Goal: Transaction & Acquisition: Purchase product/service

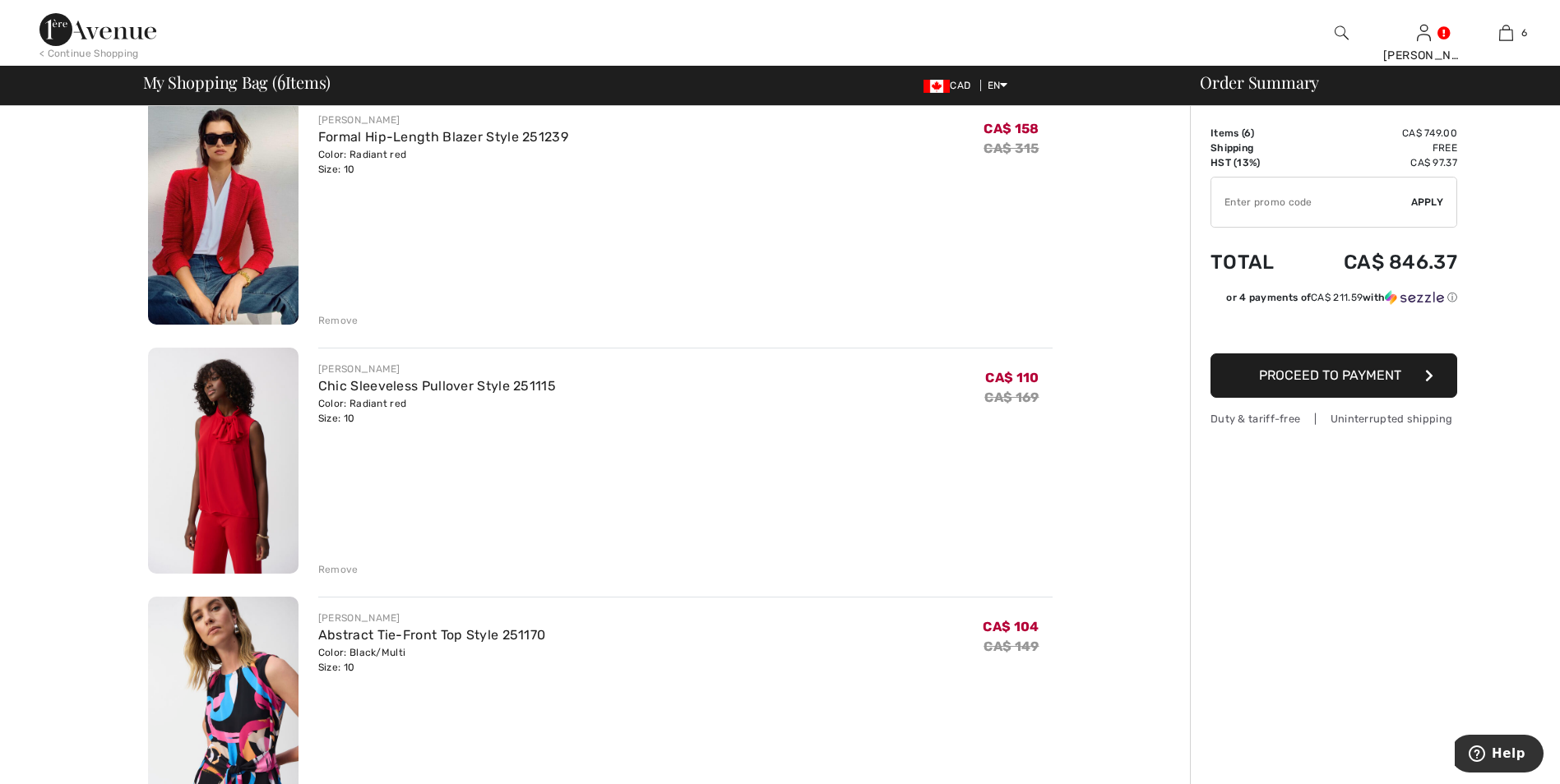
scroll to position [82, 0]
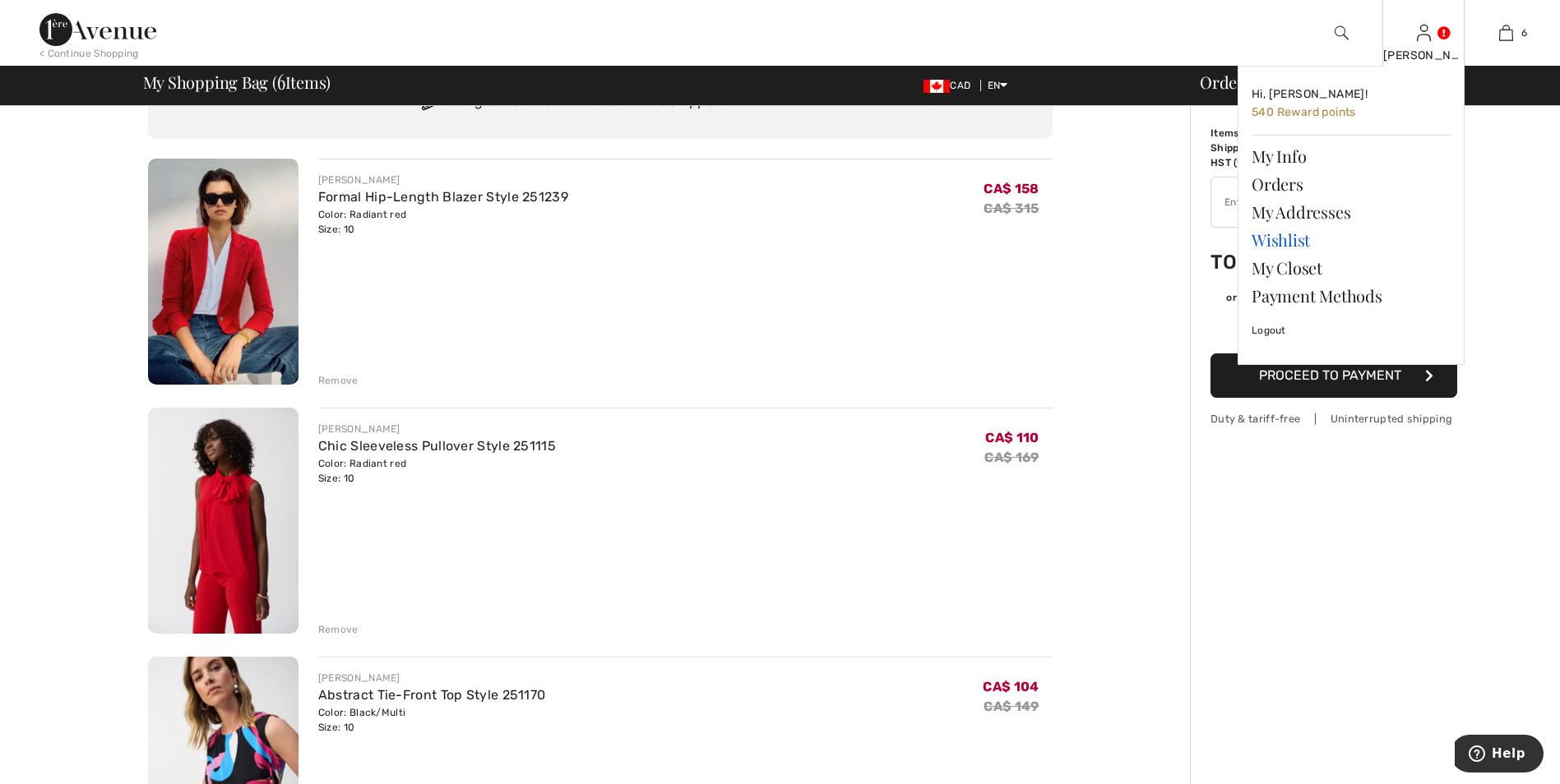
click at [1291, 239] on link "Wishlist" at bounding box center [1351, 239] width 199 height 27
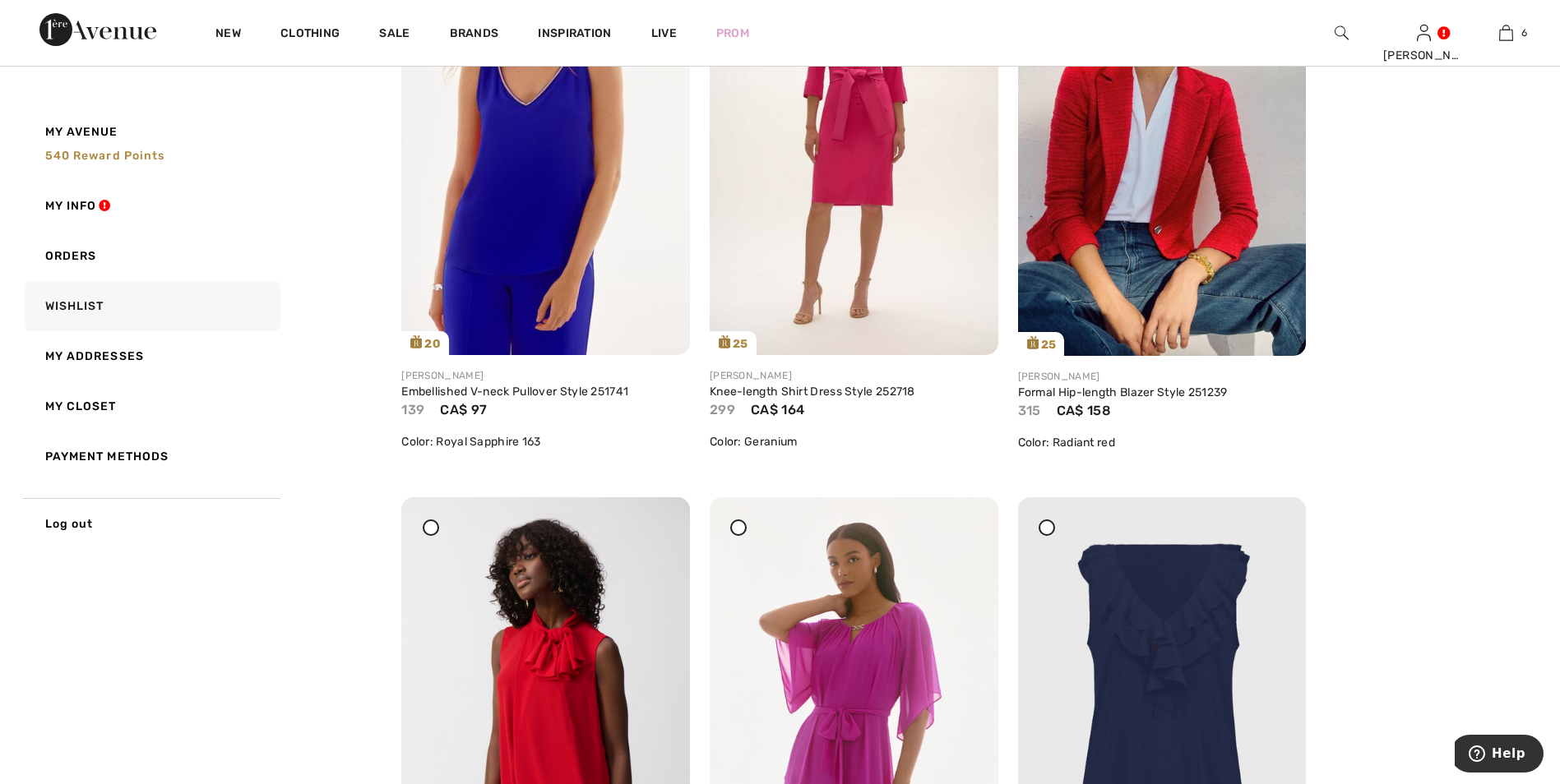
scroll to position [5388, 0]
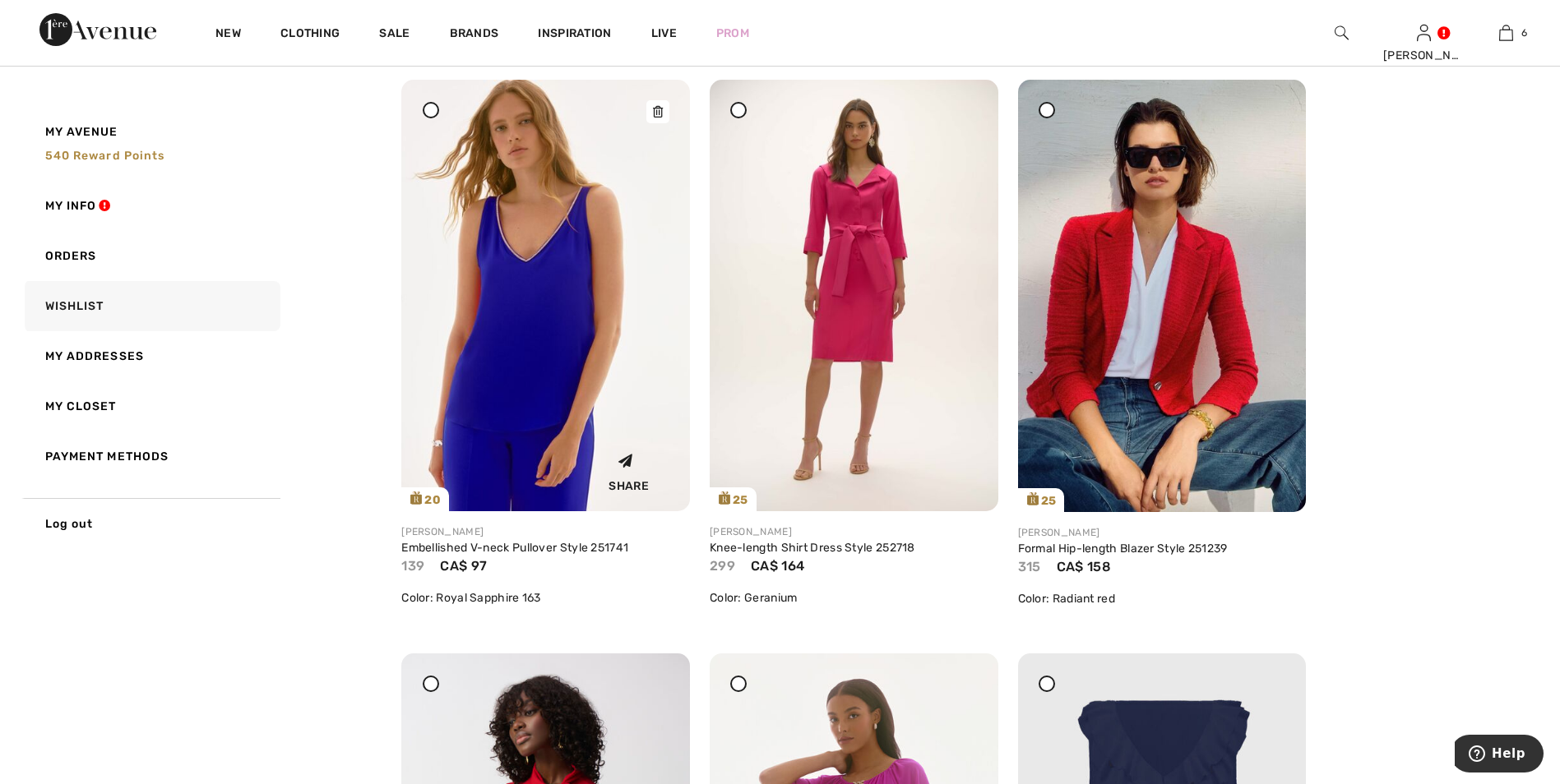
click at [538, 391] on img at bounding box center [545, 295] width 288 height 431
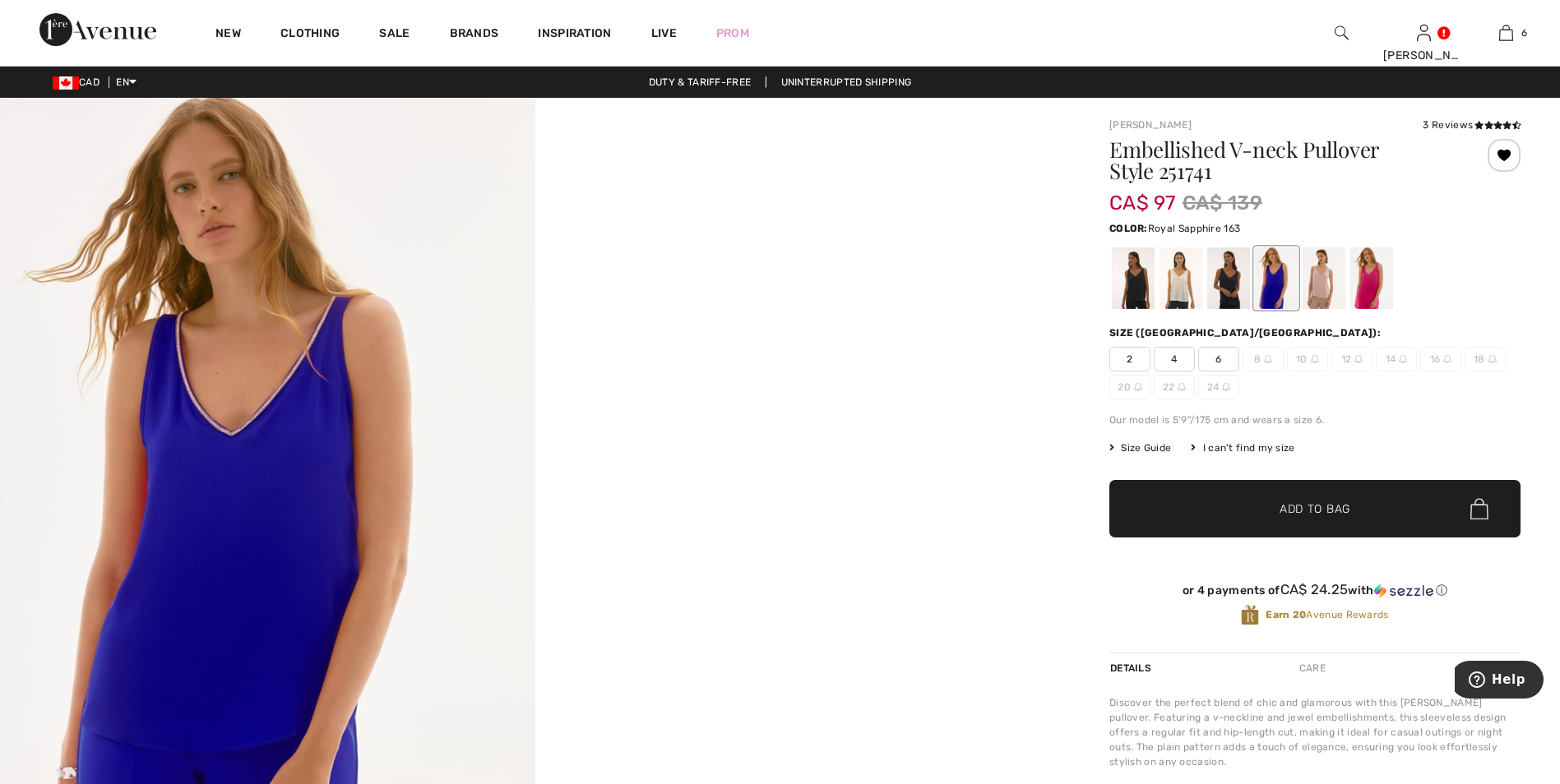
click at [1266, 289] on div at bounding box center [1276, 278] width 43 height 62
click at [1215, 355] on span "6" at bounding box center [1218, 359] width 41 height 25
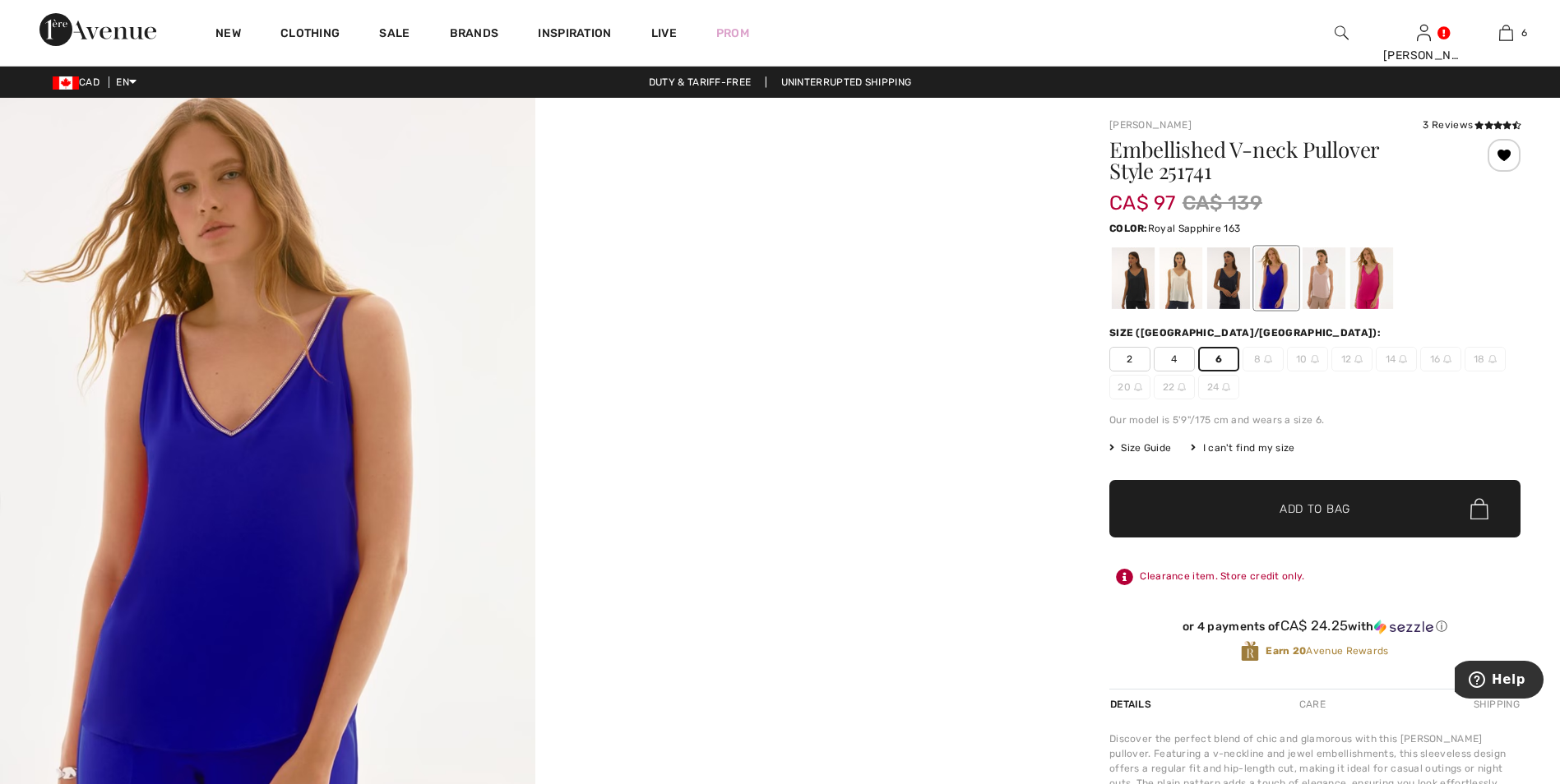
click at [1313, 513] on span "Add to Bag" at bounding box center [1314, 509] width 71 height 17
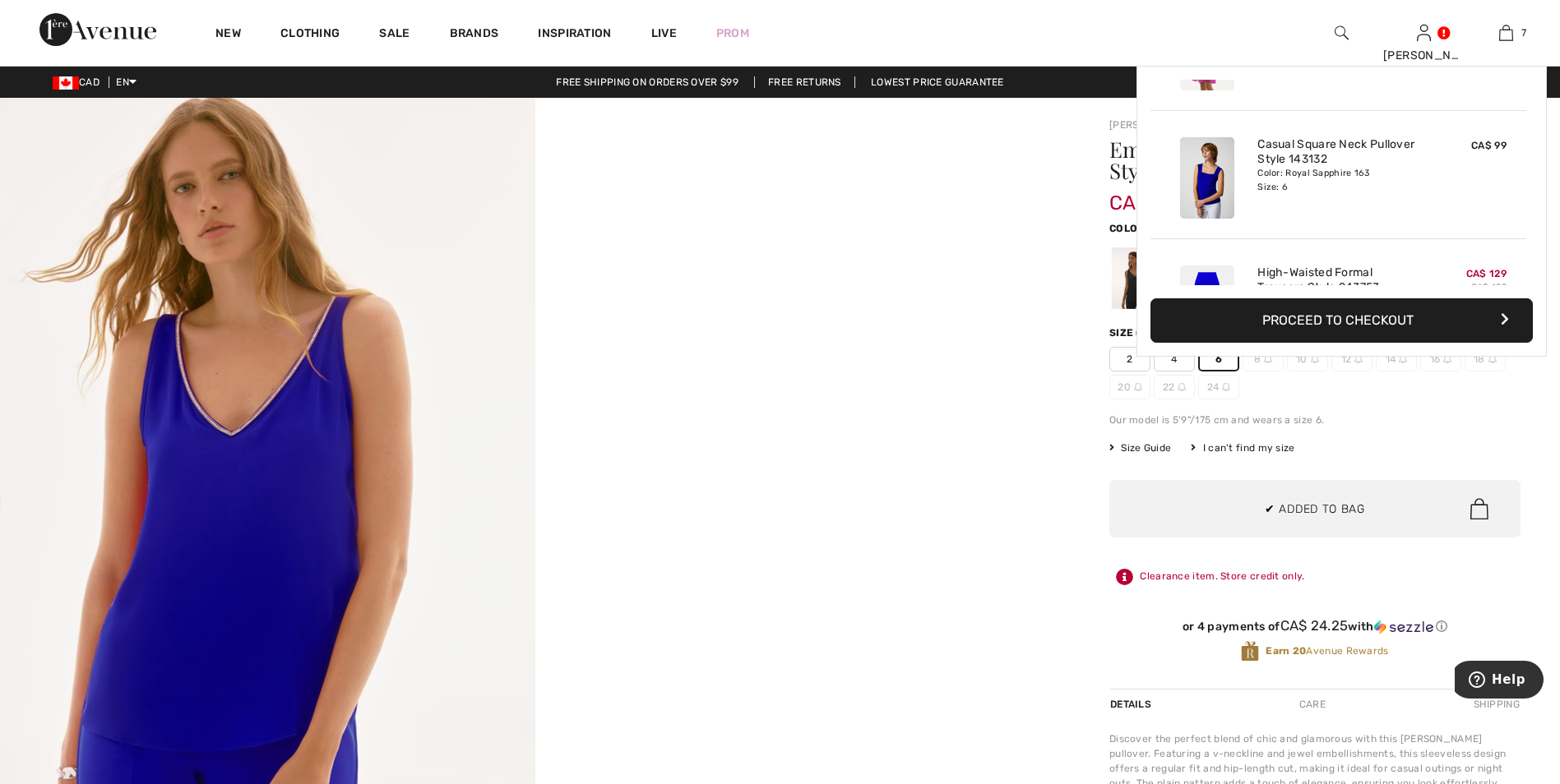
scroll to position [692, 0]
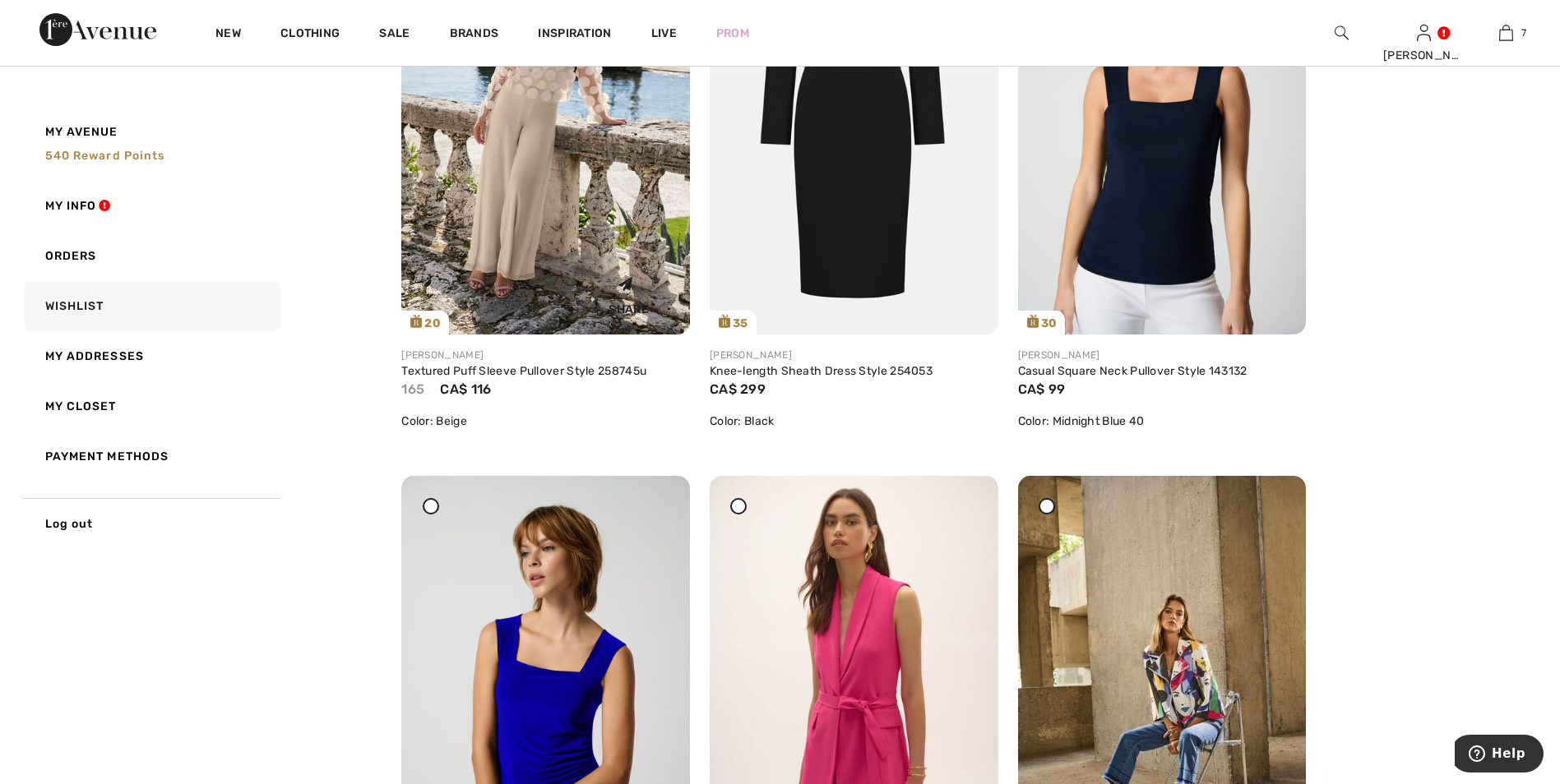
scroll to position [164, 0]
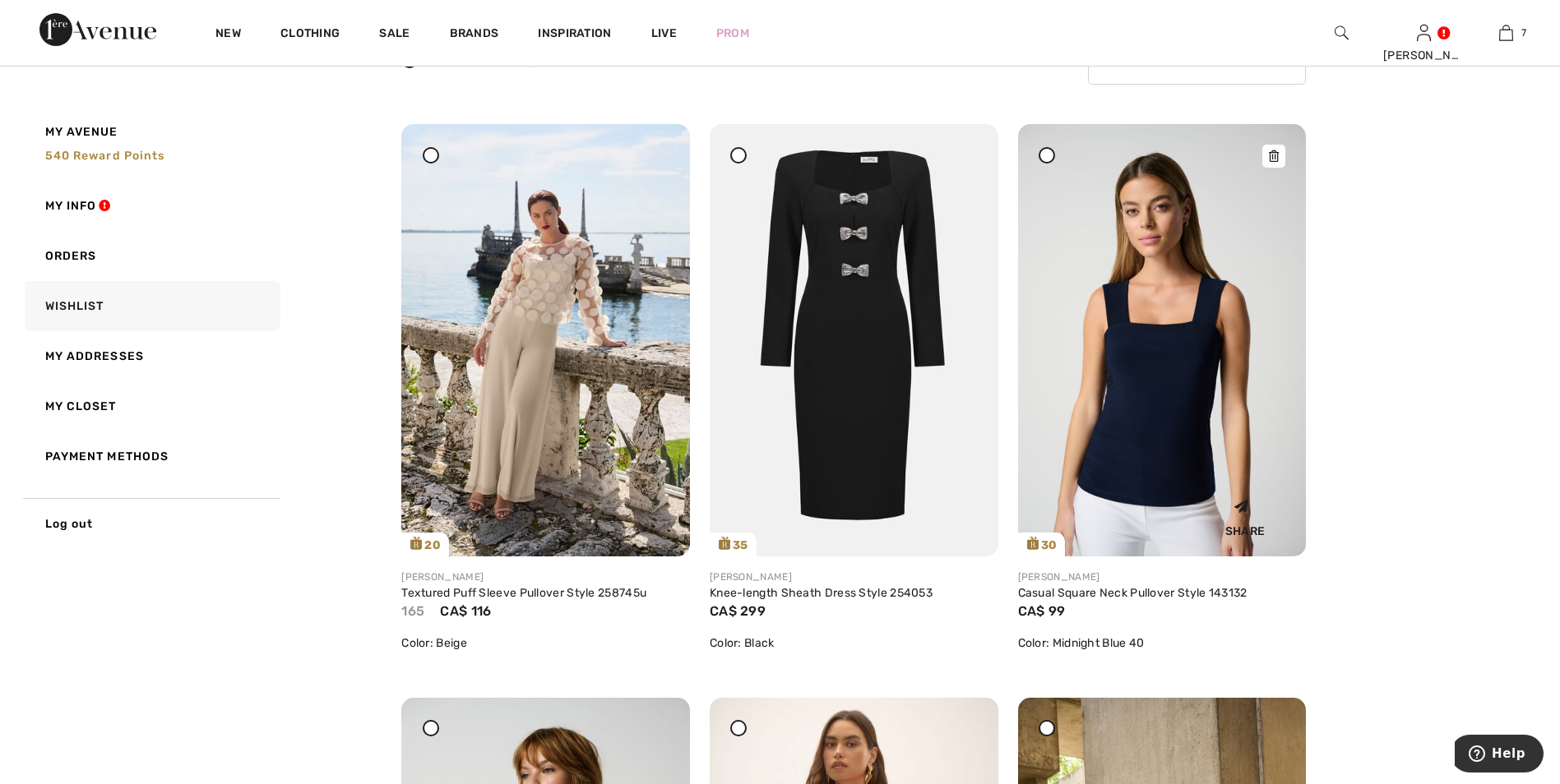
click at [1202, 454] on img at bounding box center [1162, 340] width 288 height 432
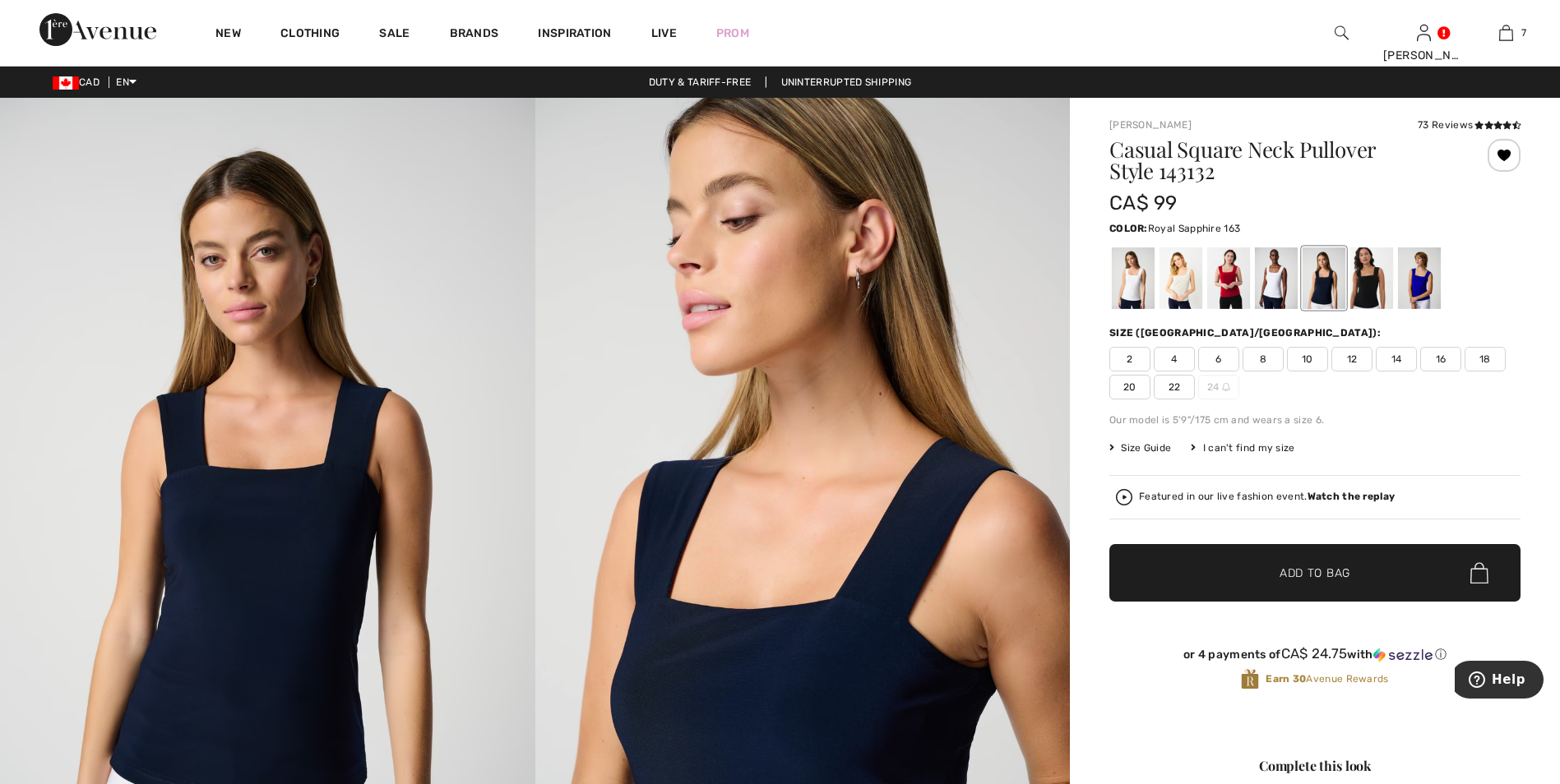
click at [1431, 294] on div at bounding box center [1419, 278] width 43 height 62
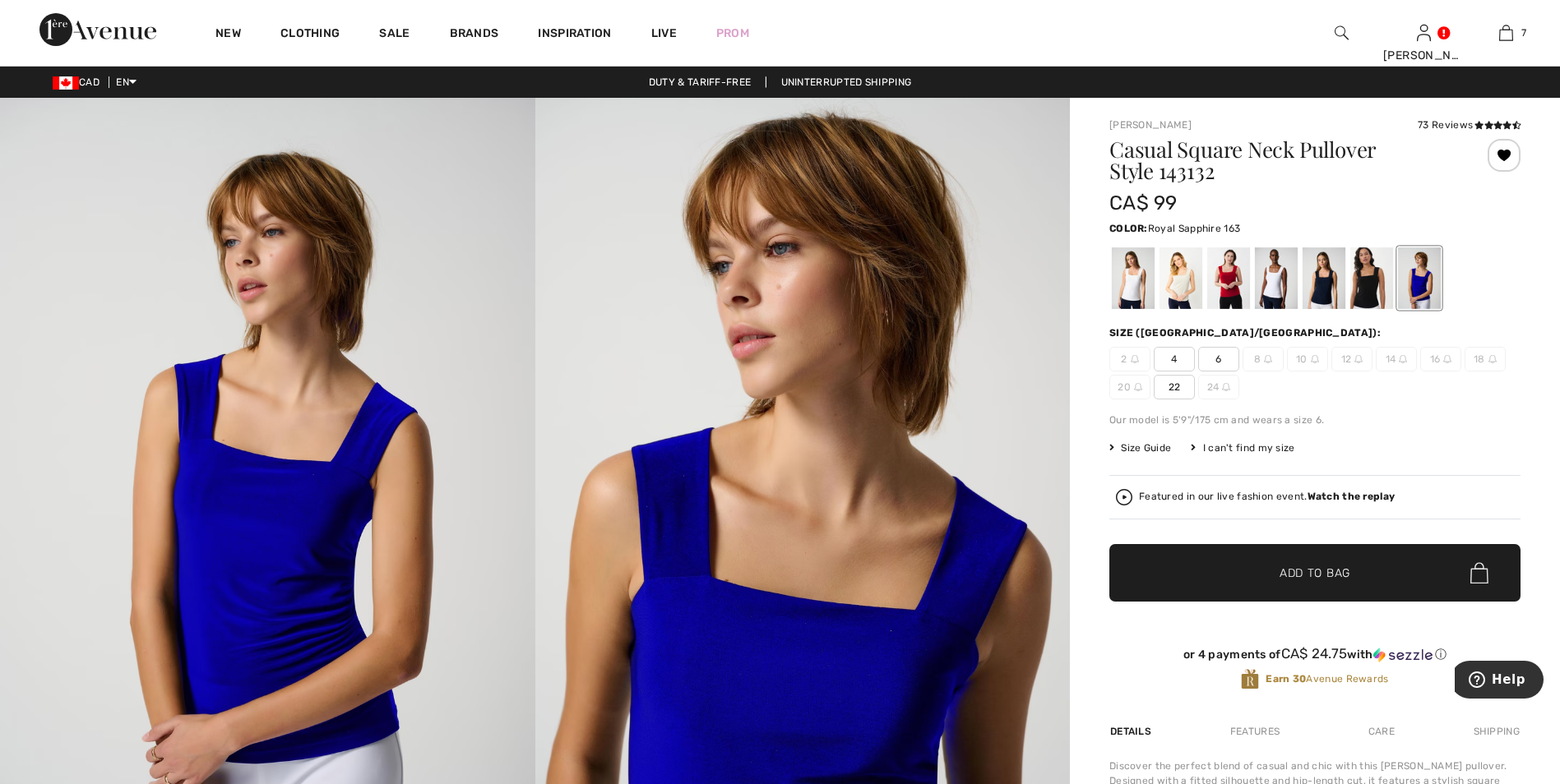
click at [1144, 447] on span "Size Guide" at bounding box center [1140, 448] width 62 height 15
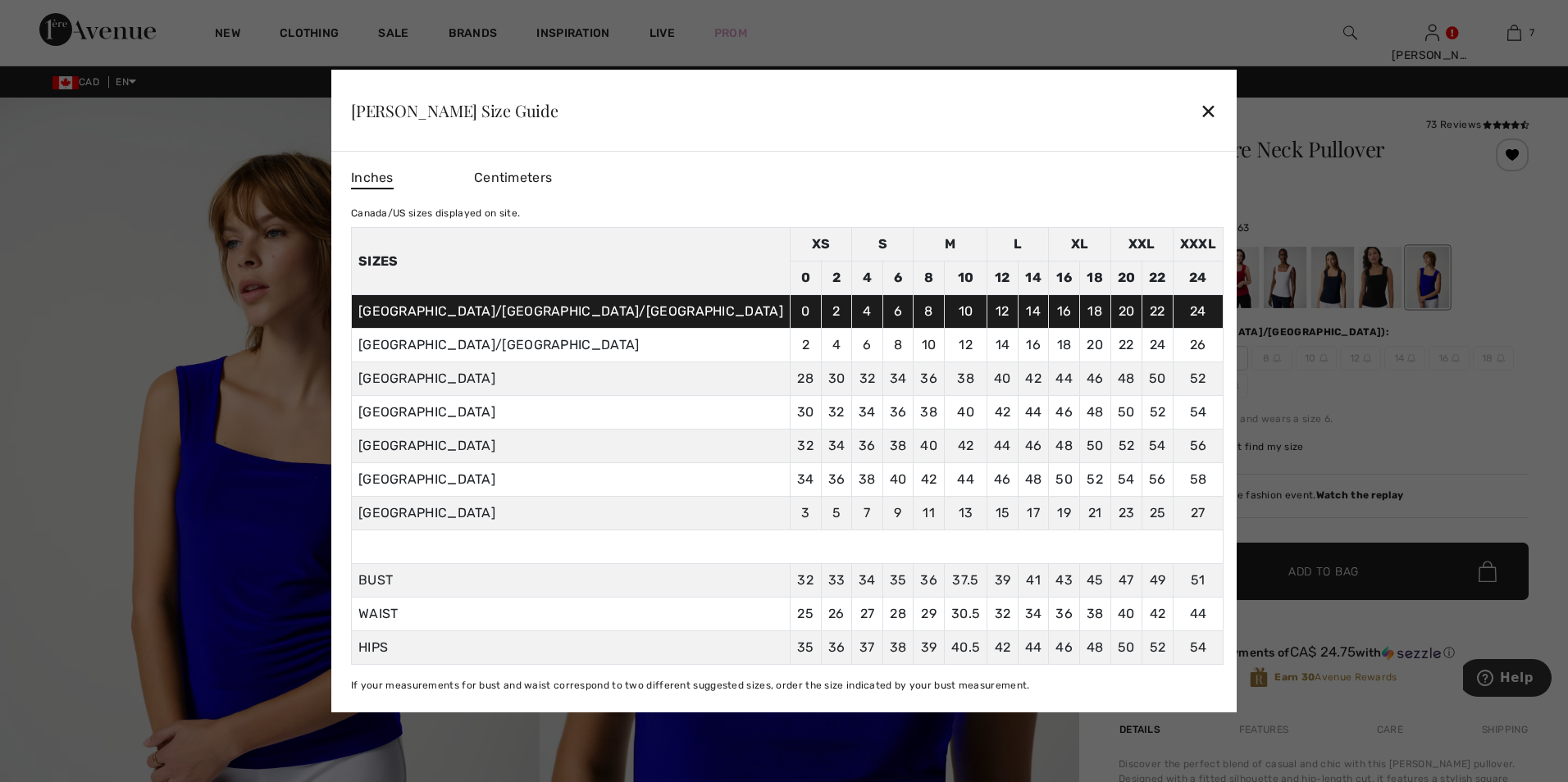
click at [1199, 113] on div "✕" at bounding box center [1208, 111] width 17 height 34
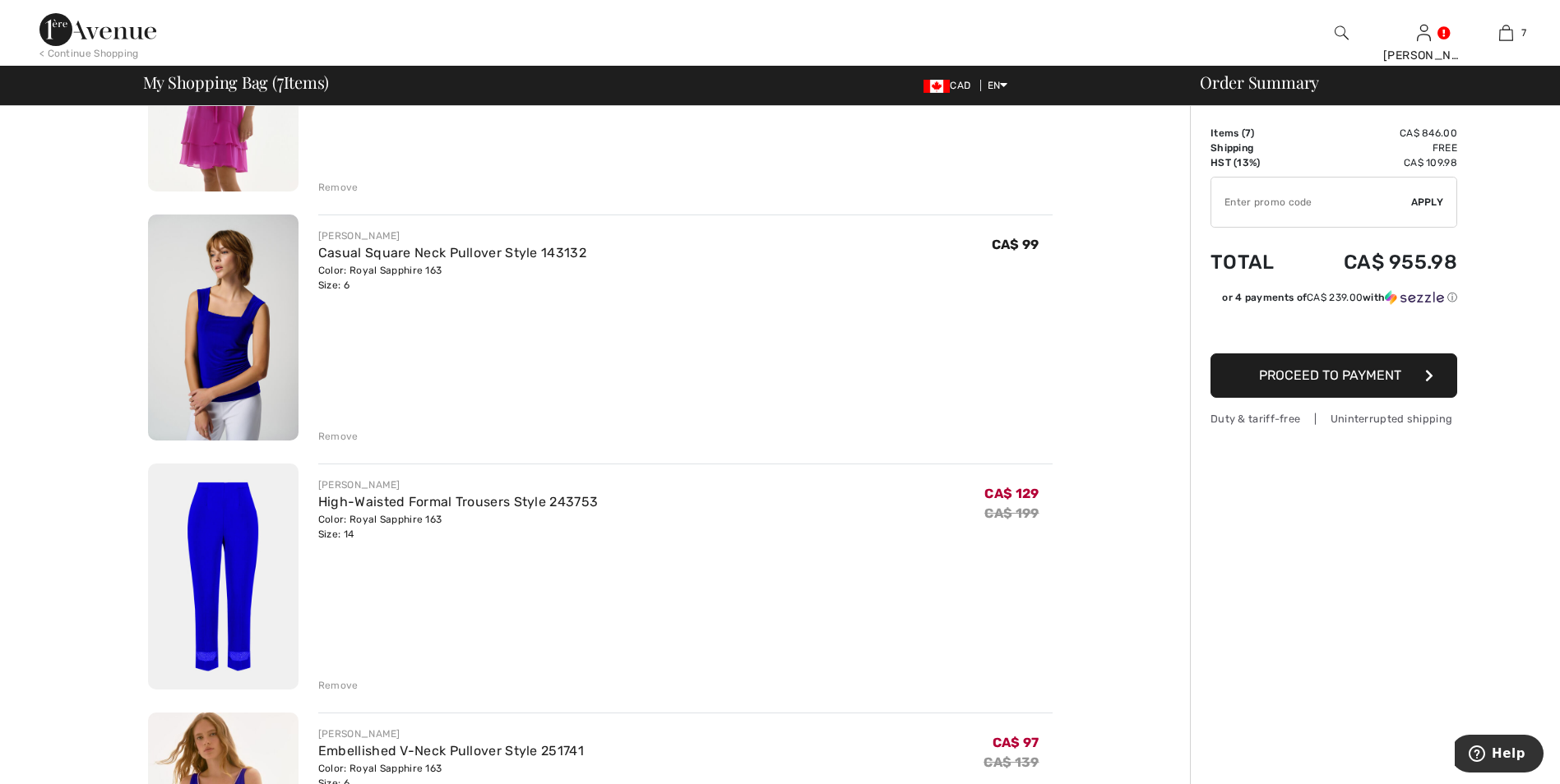
scroll to position [986, 0]
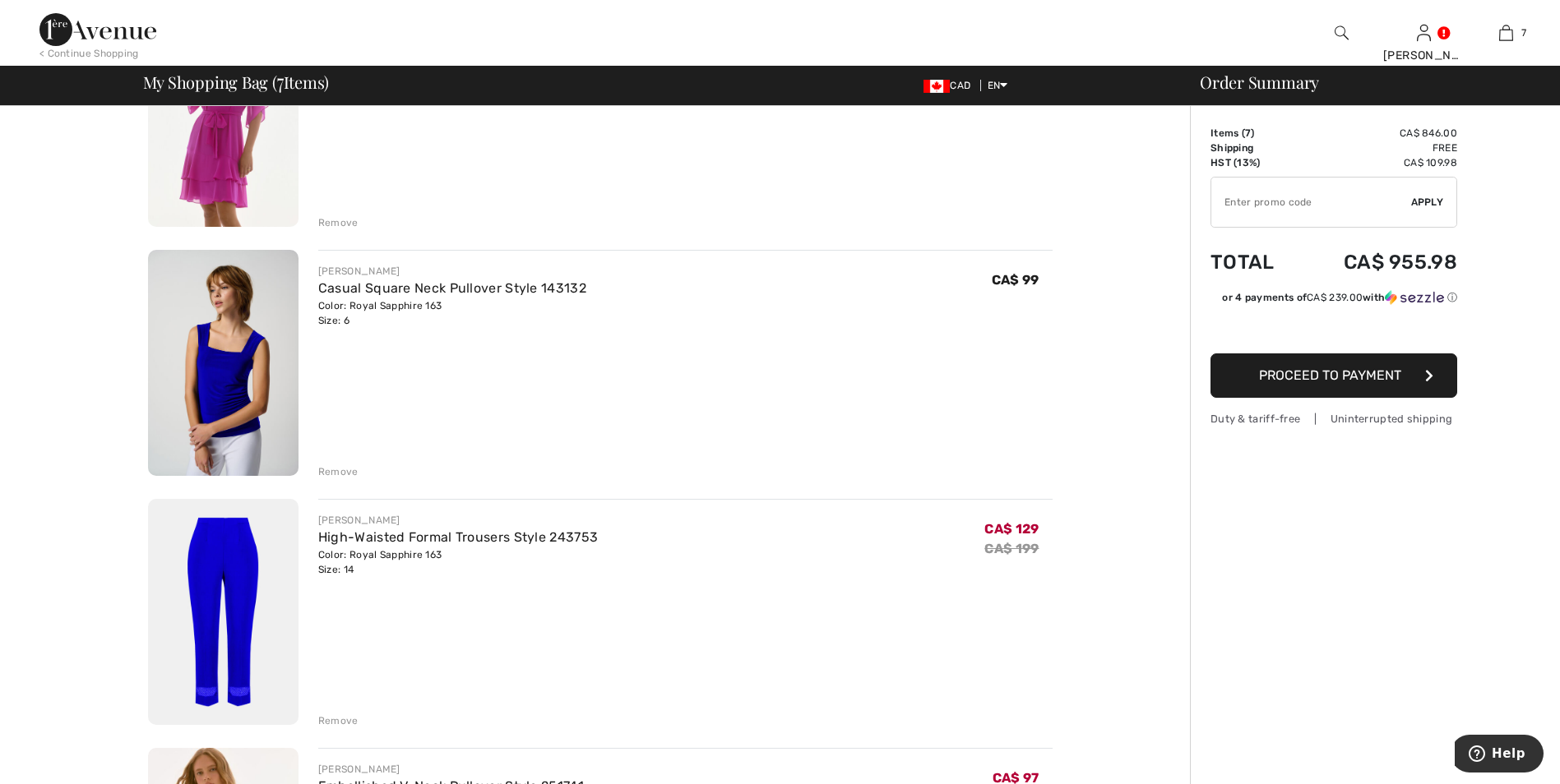
click at [214, 386] on img at bounding box center [223, 363] width 151 height 226
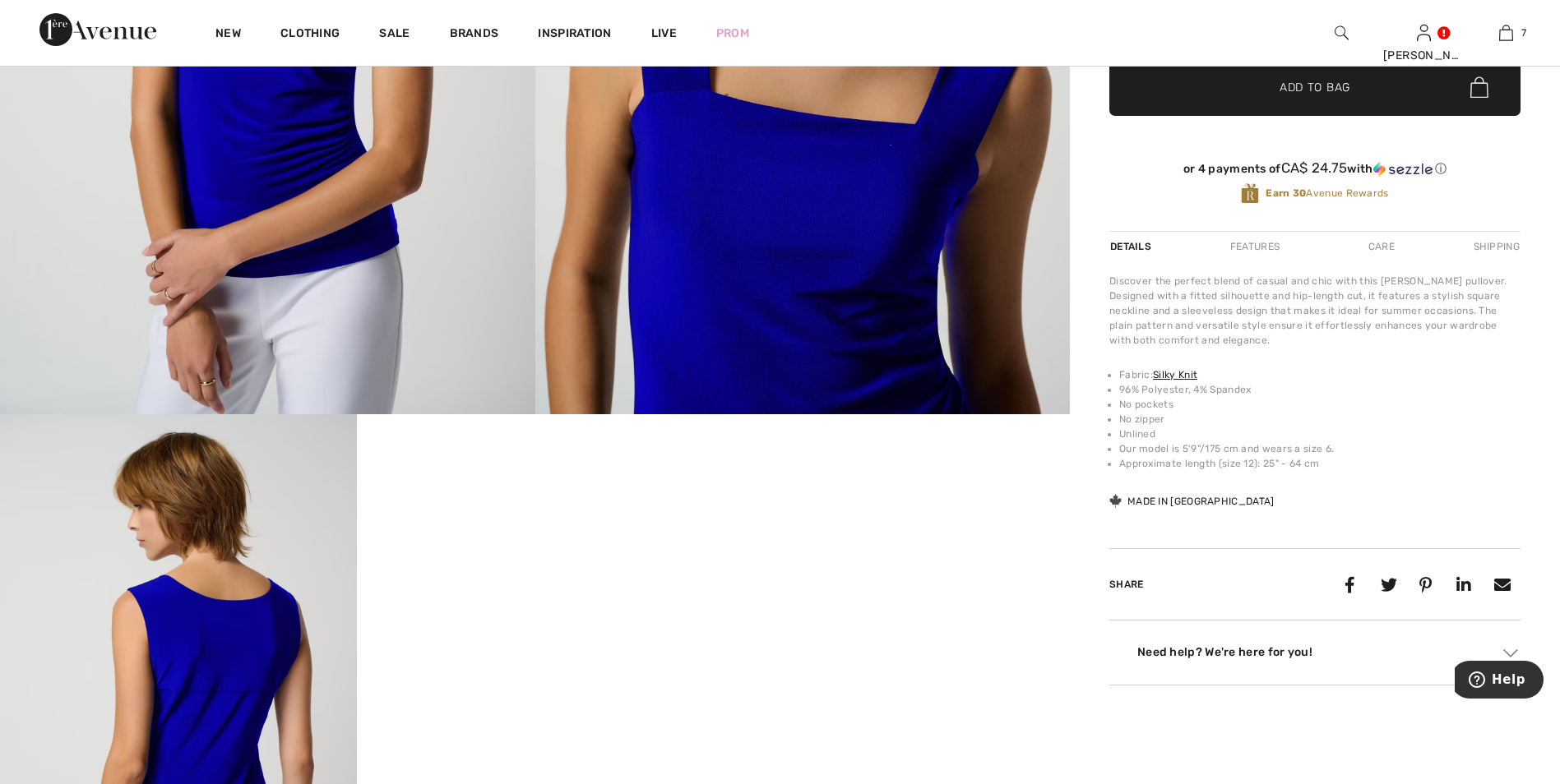
scroll to position [493, 0]
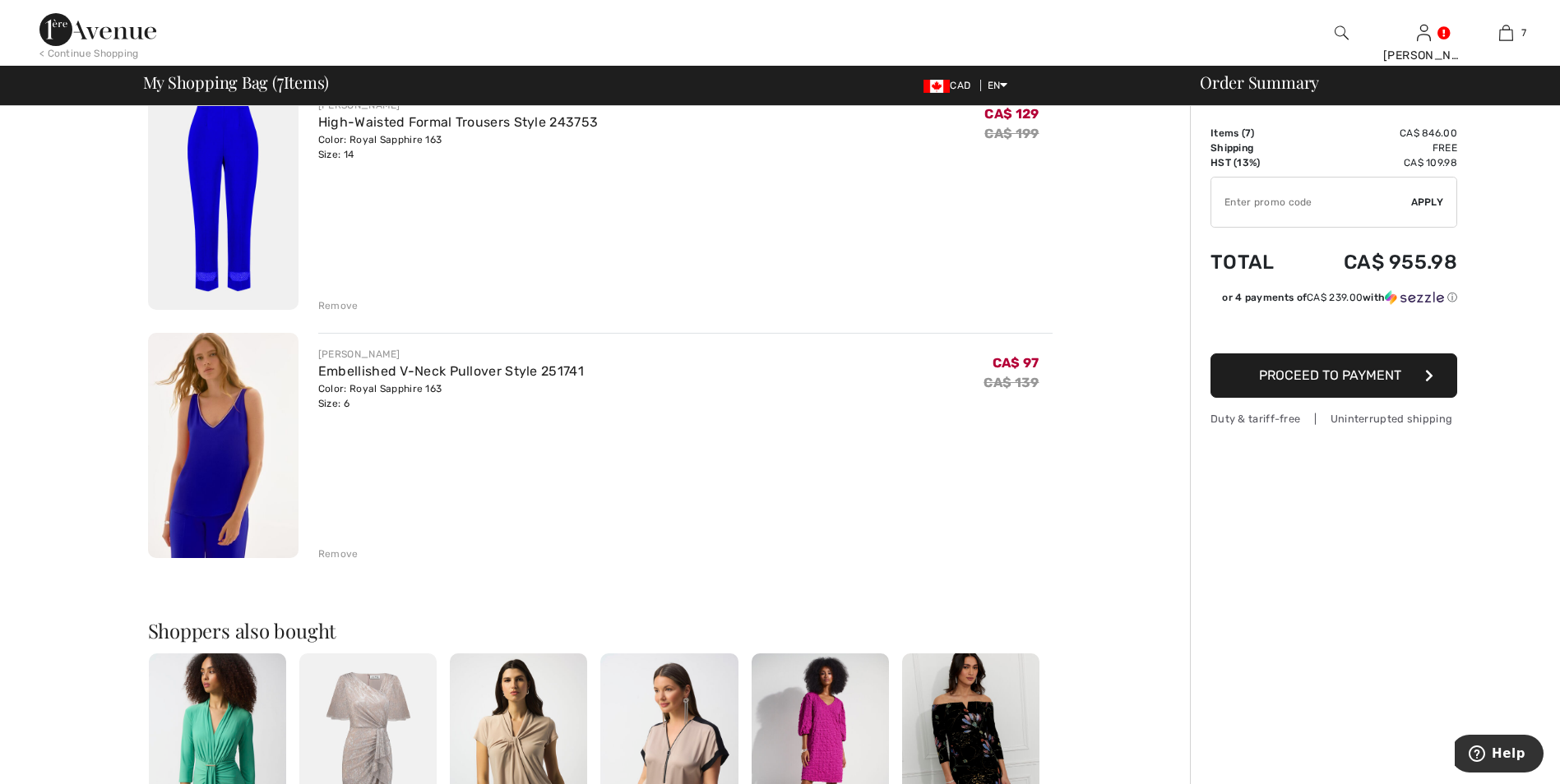
scroll to position [1397, 0]
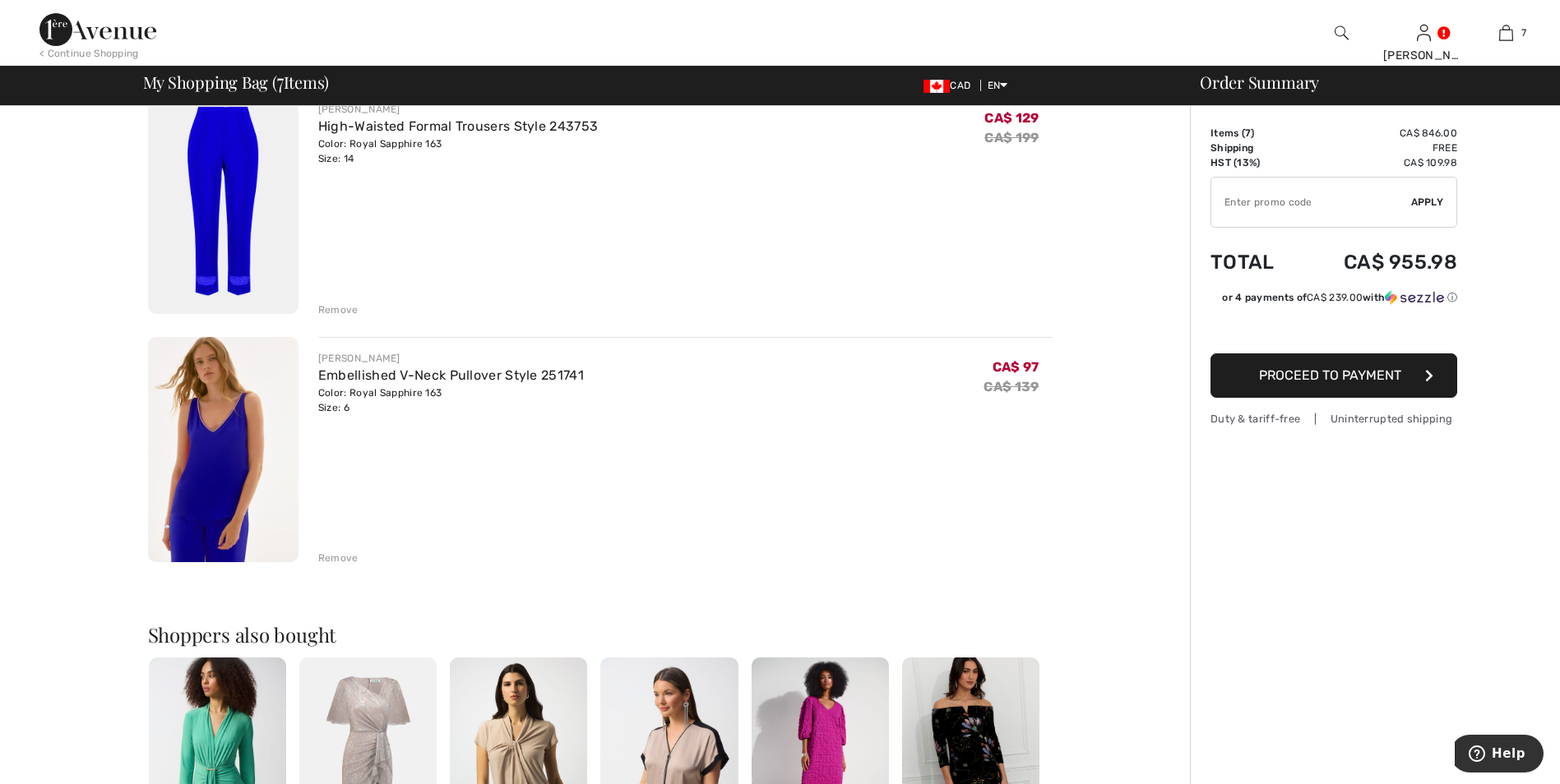
click at [231, 454] on img at bounding box center [223, 449] width 151 height 226
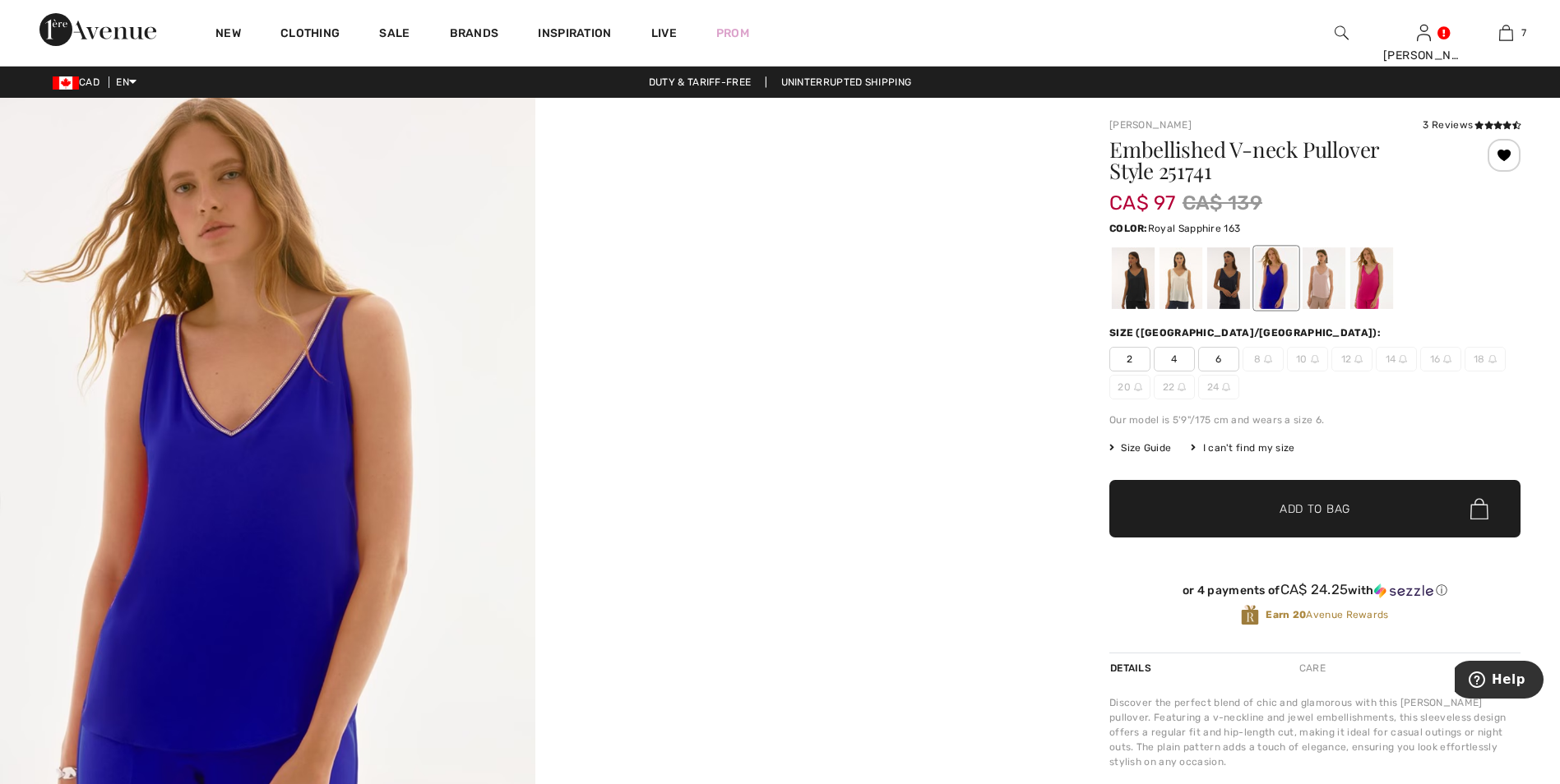
click at [1271, 293] on div at bounding box center [1276, 278] width 43 height 62
click at [1364, 283] on div at bounding box center [1371, 278] width 43 height 62
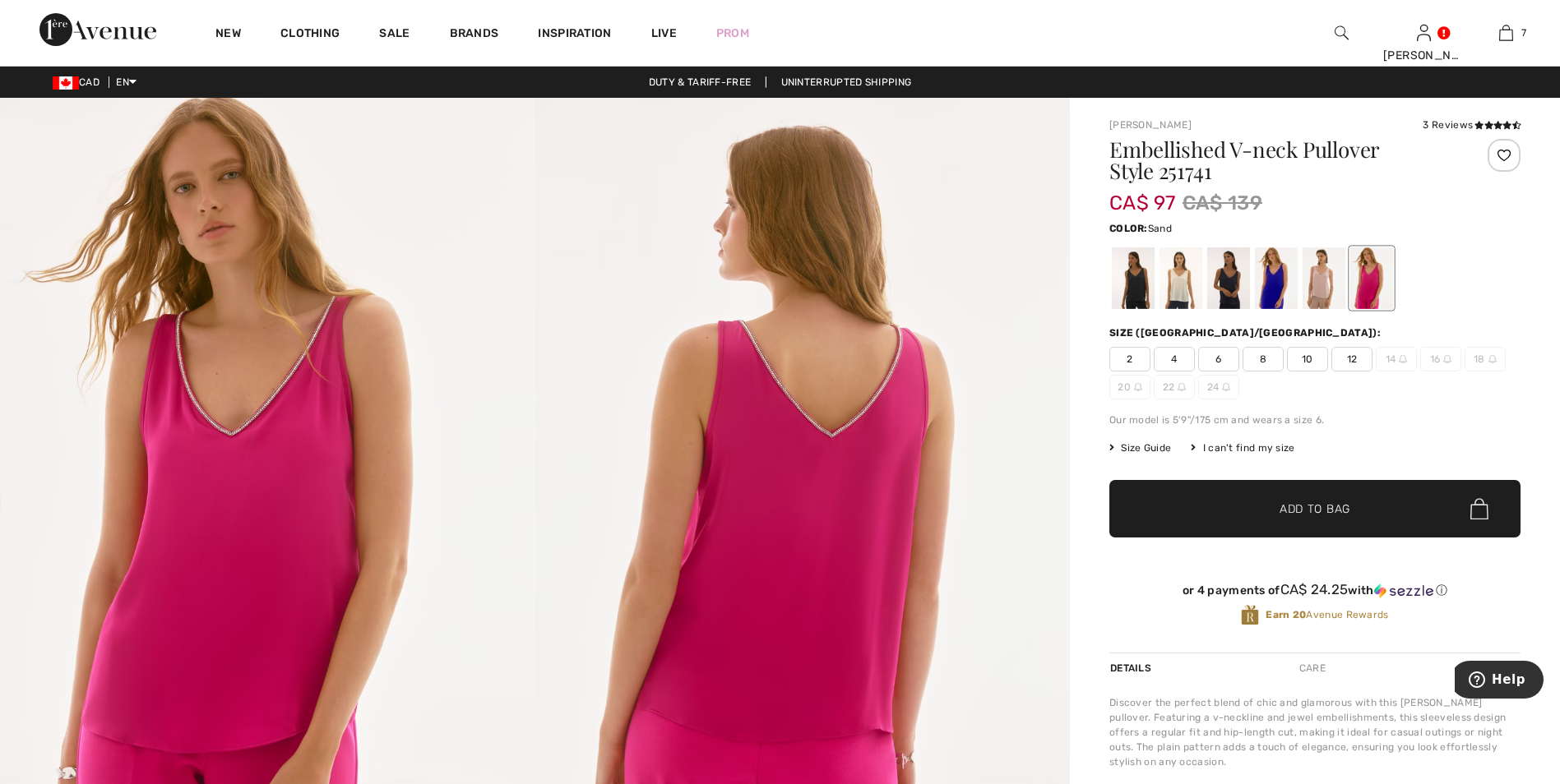
click at [1309, 284] on div at bounding box center [1323, 278] width 43 height 62
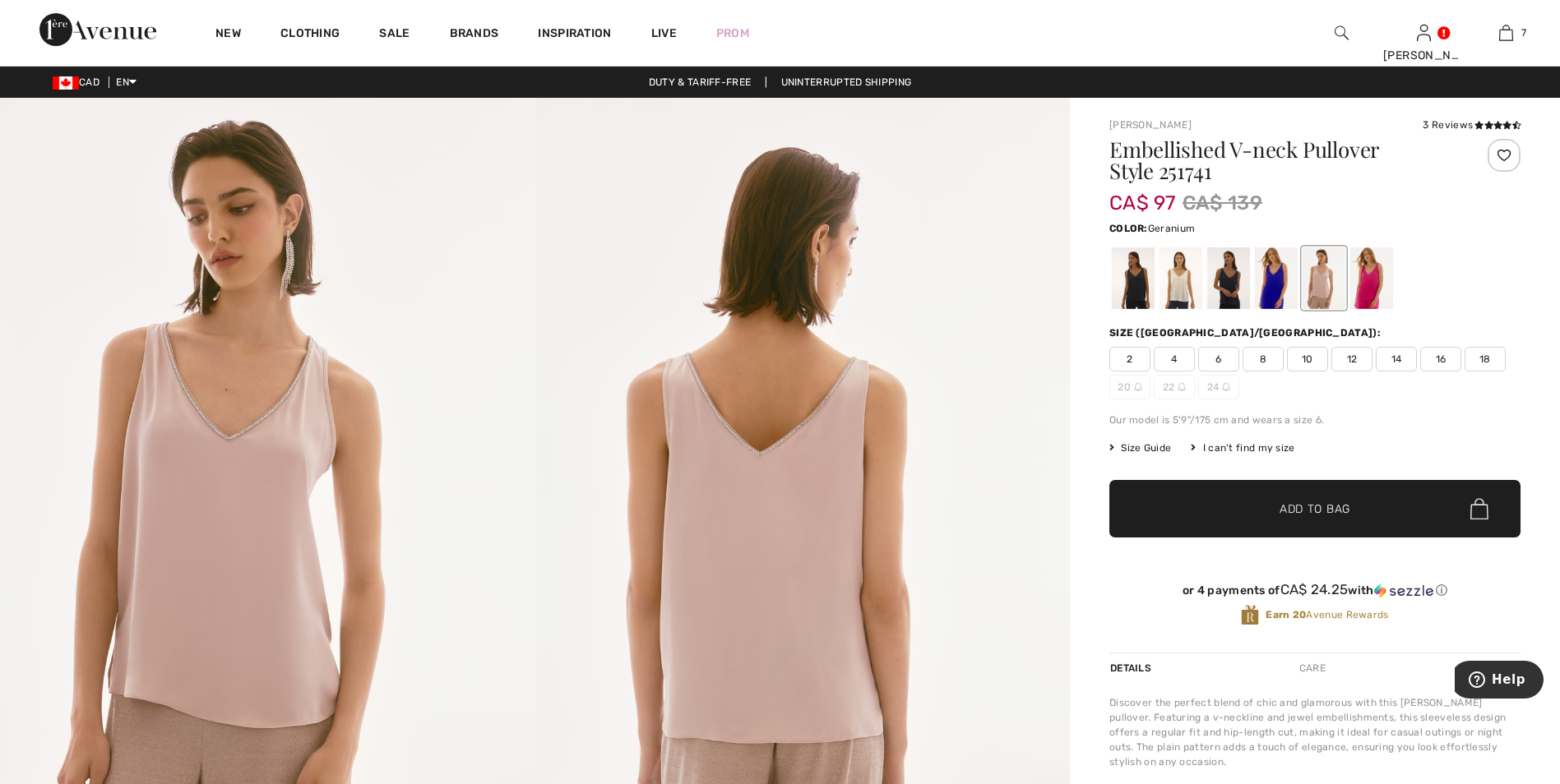
click at [1375, 282] on div at bounding box center [1371, 278] width 43 height 62
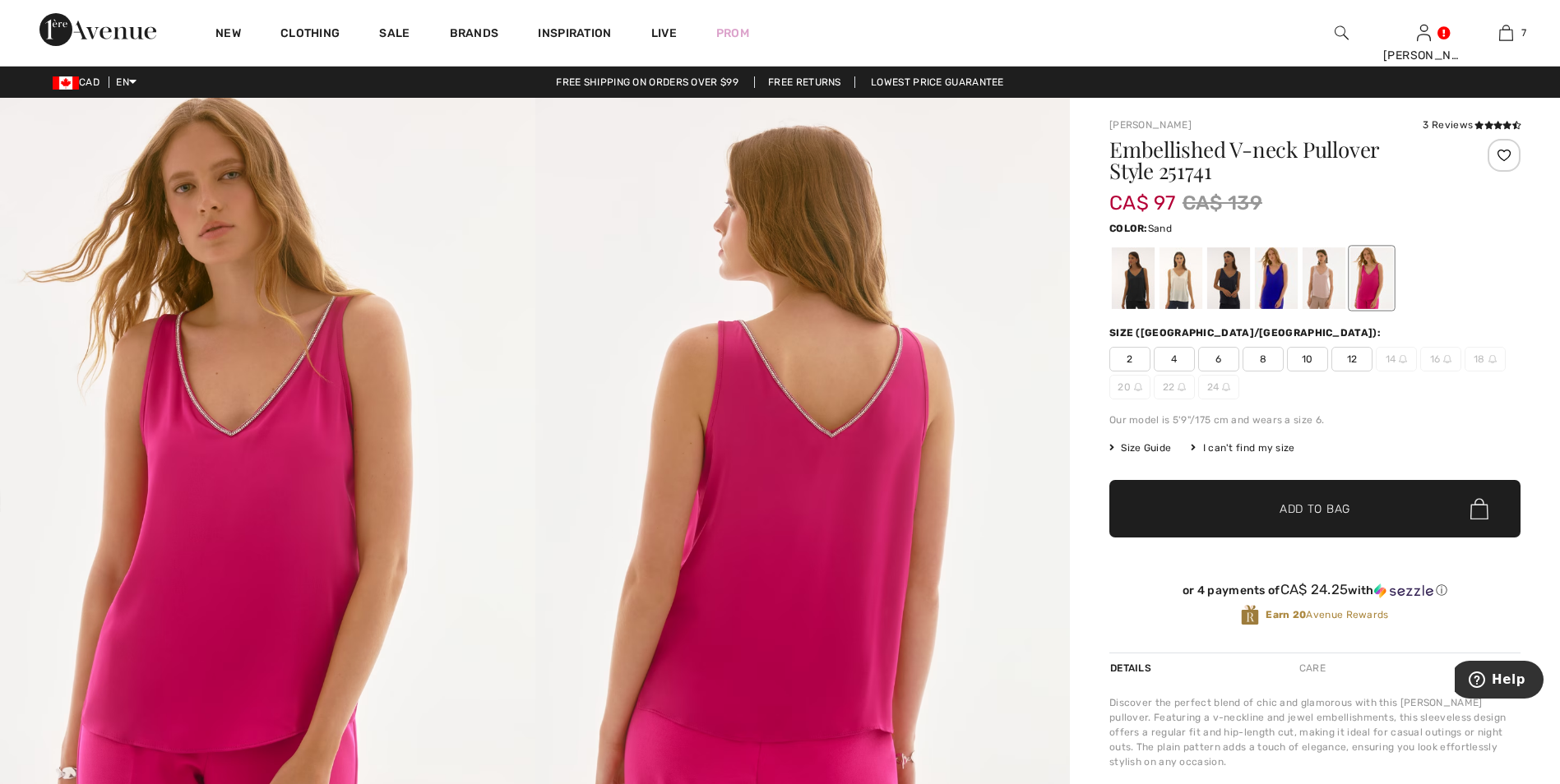
click at [1325, 291] on div at bounding box center [1323, 278] width 43 height 62
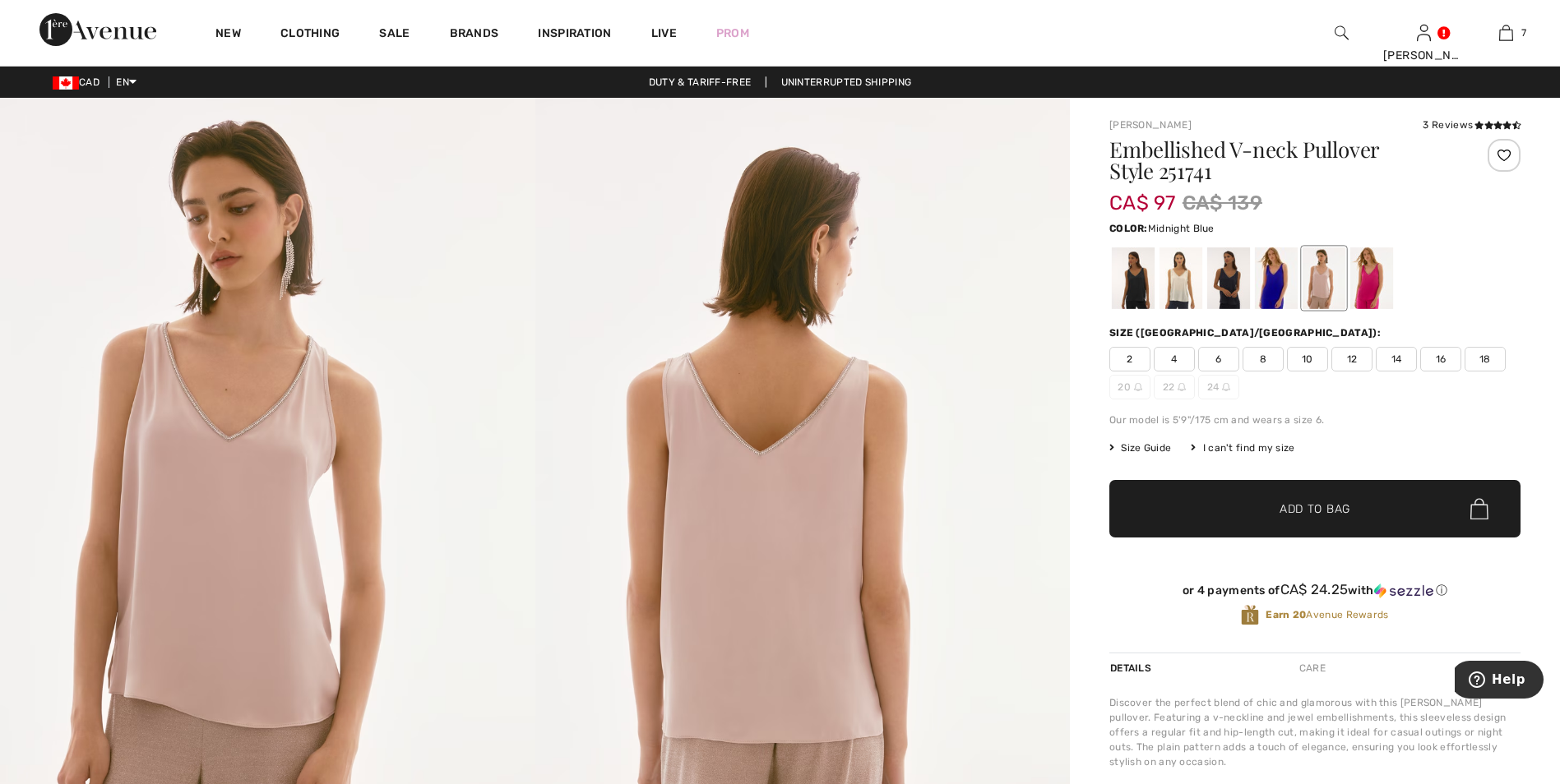
click at [1233, 294] on div at bounding box center [1228, 278] width 43 height 62
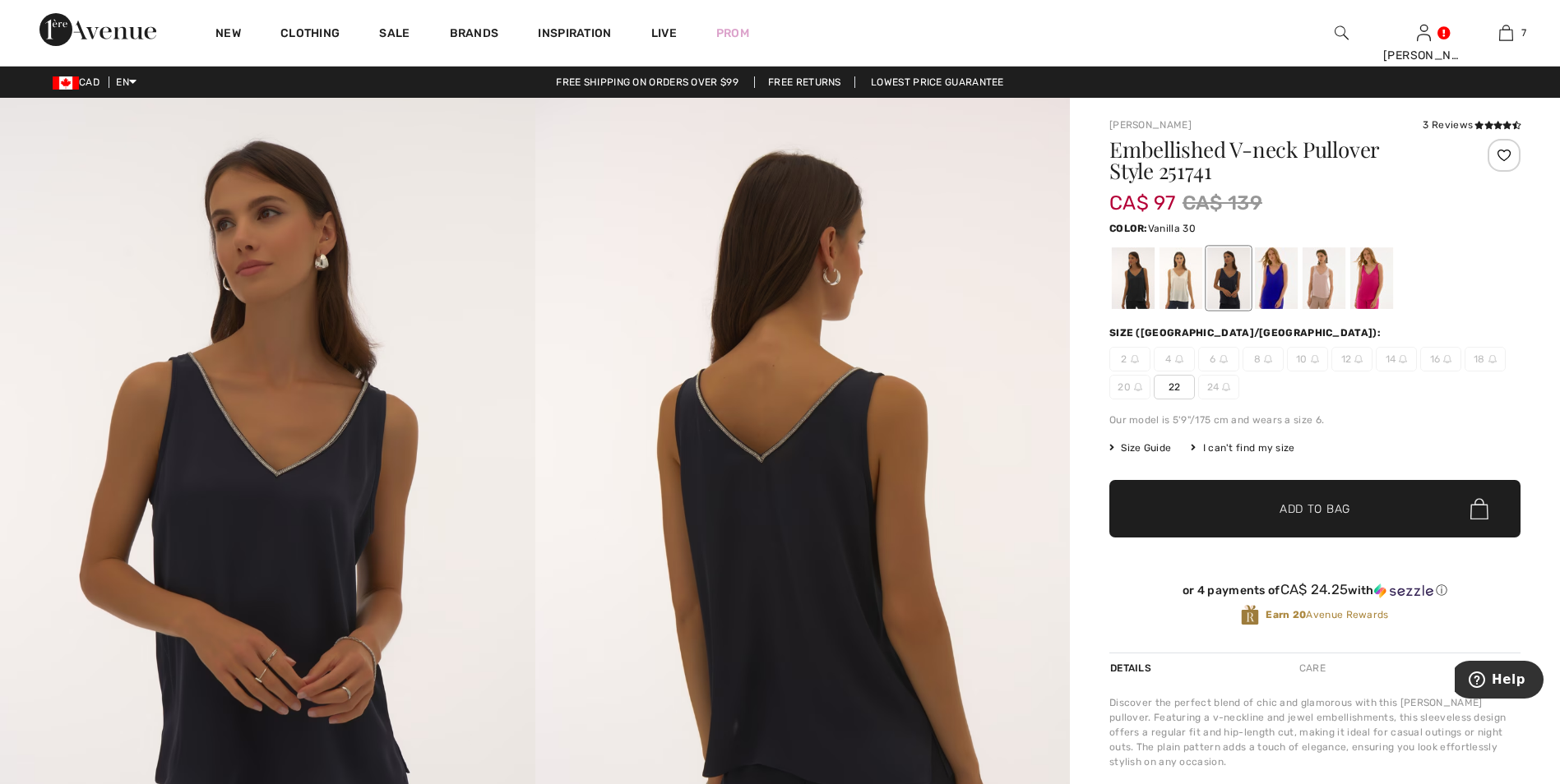
click at [1174, 287] on div at bounding box center [1180, 278] width 43 height 62
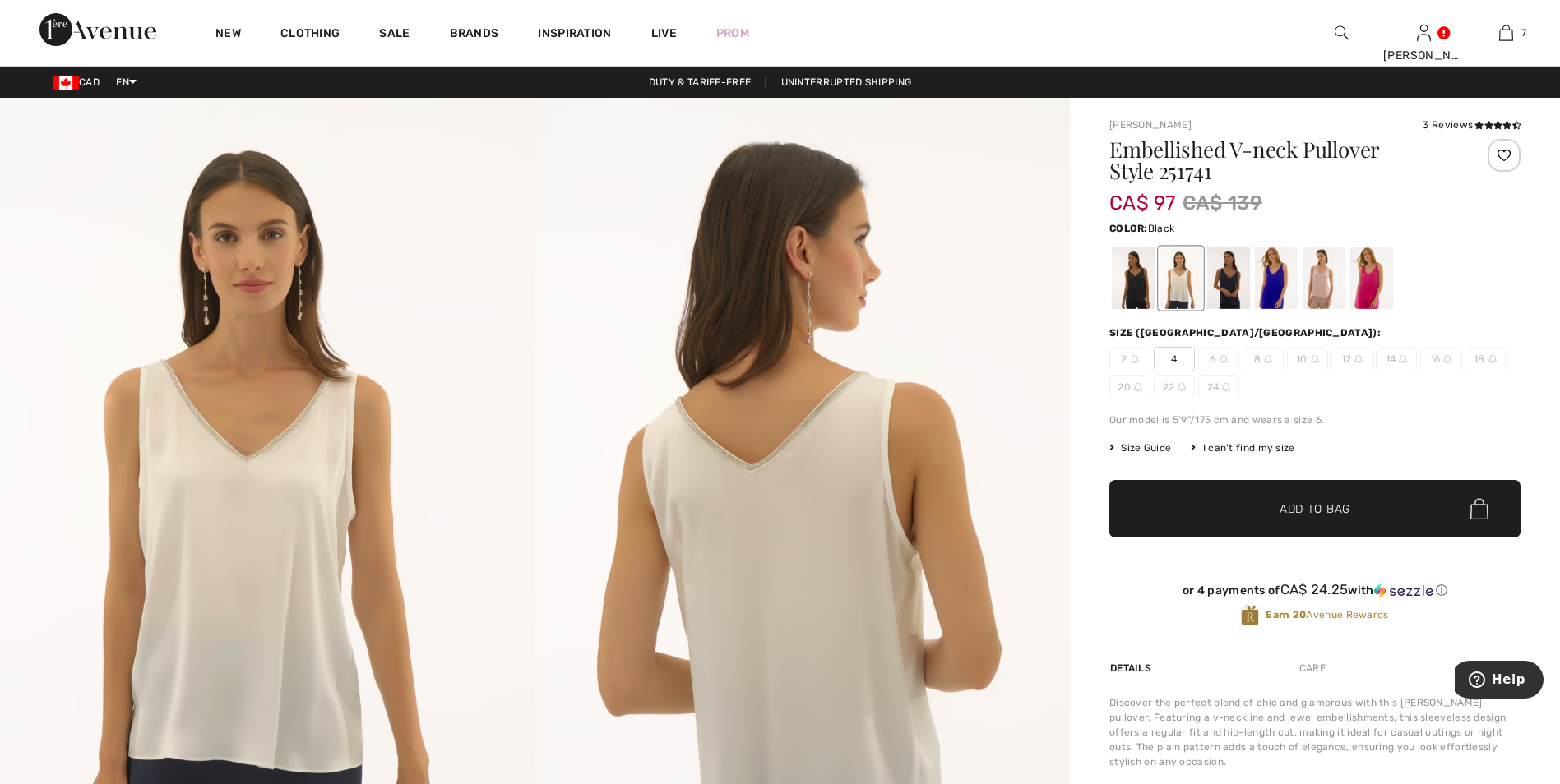
click at [1130, 291] on div at bounding box center [1132, 278] width 43 height 62
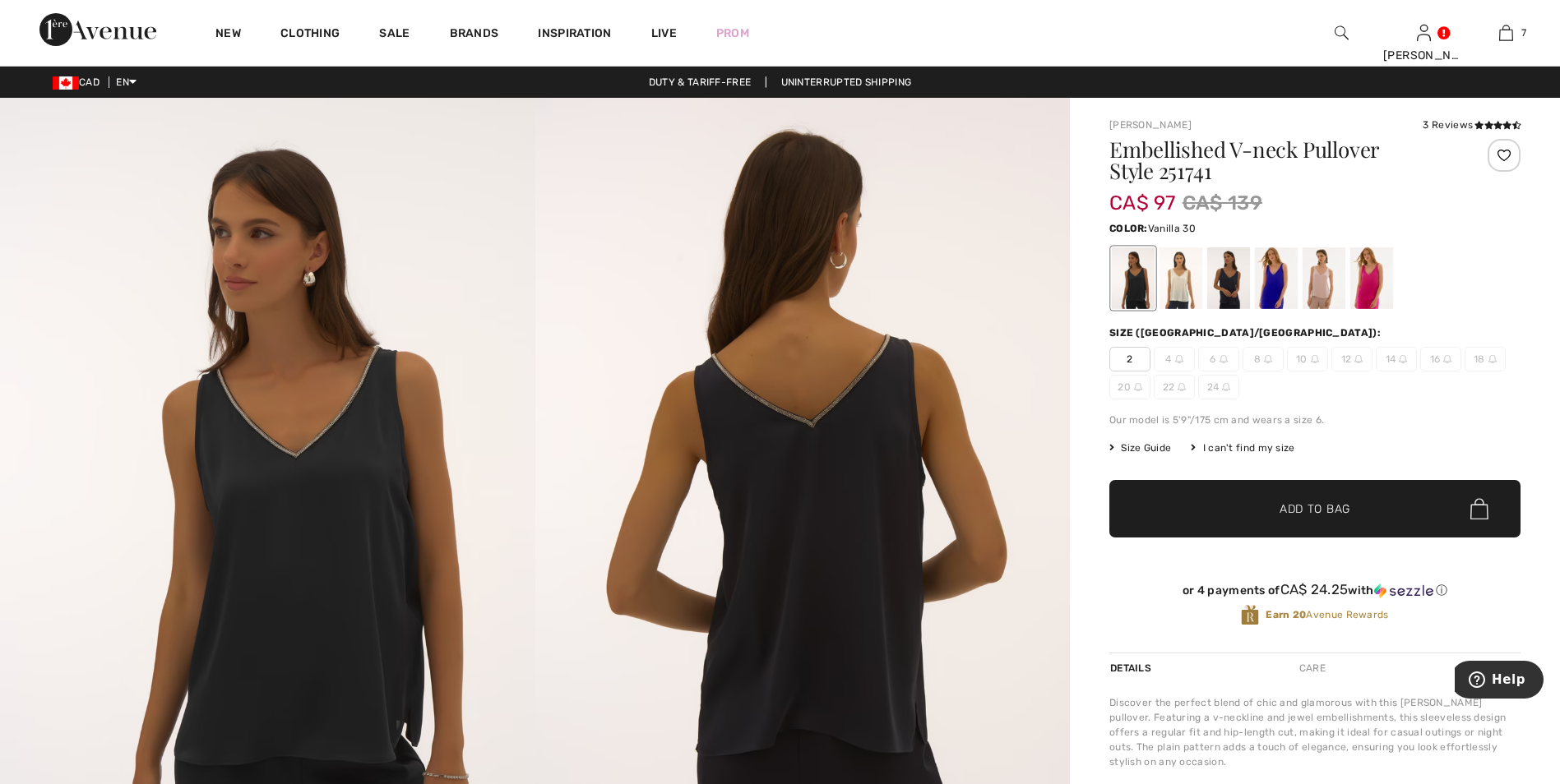
click at [1184, 283] on div at bounding box center [1180, 278] width 43 height 62
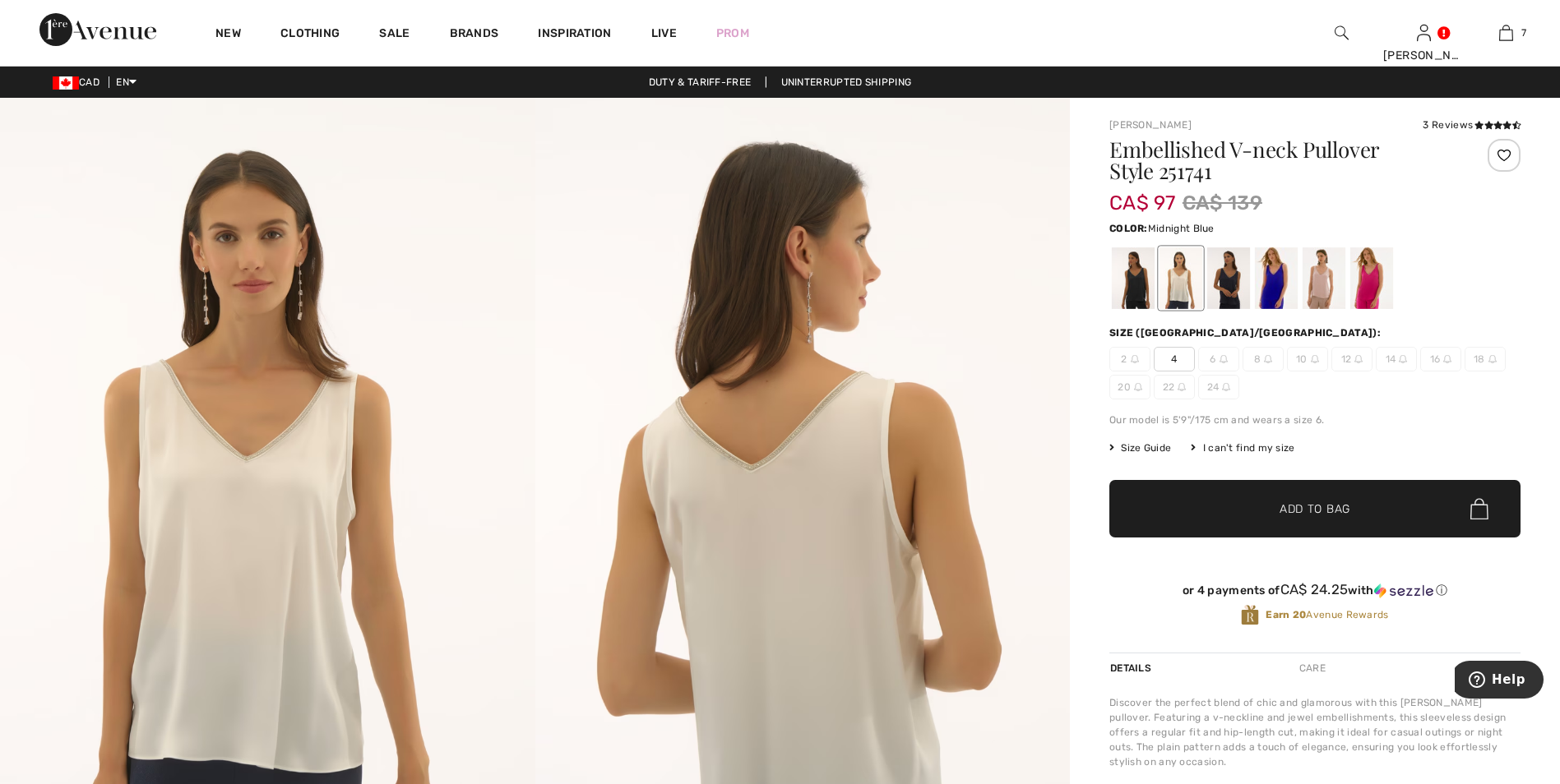
click at [1235, 286] on div at bounding box center [1228, 278] width 43 height 62
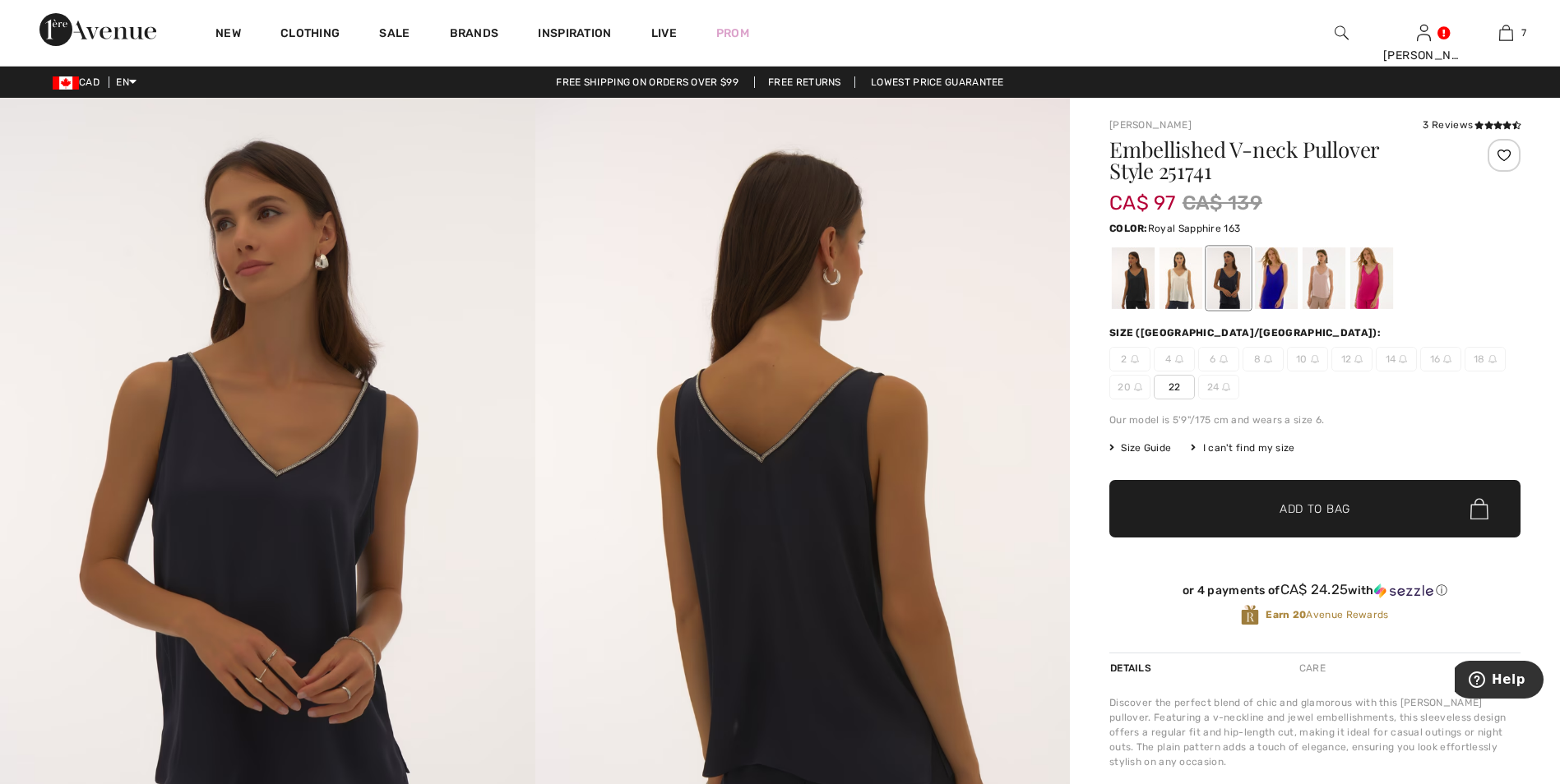
click at [1277, 289] on div at bounding box center [1276, 278] width 43 height 62
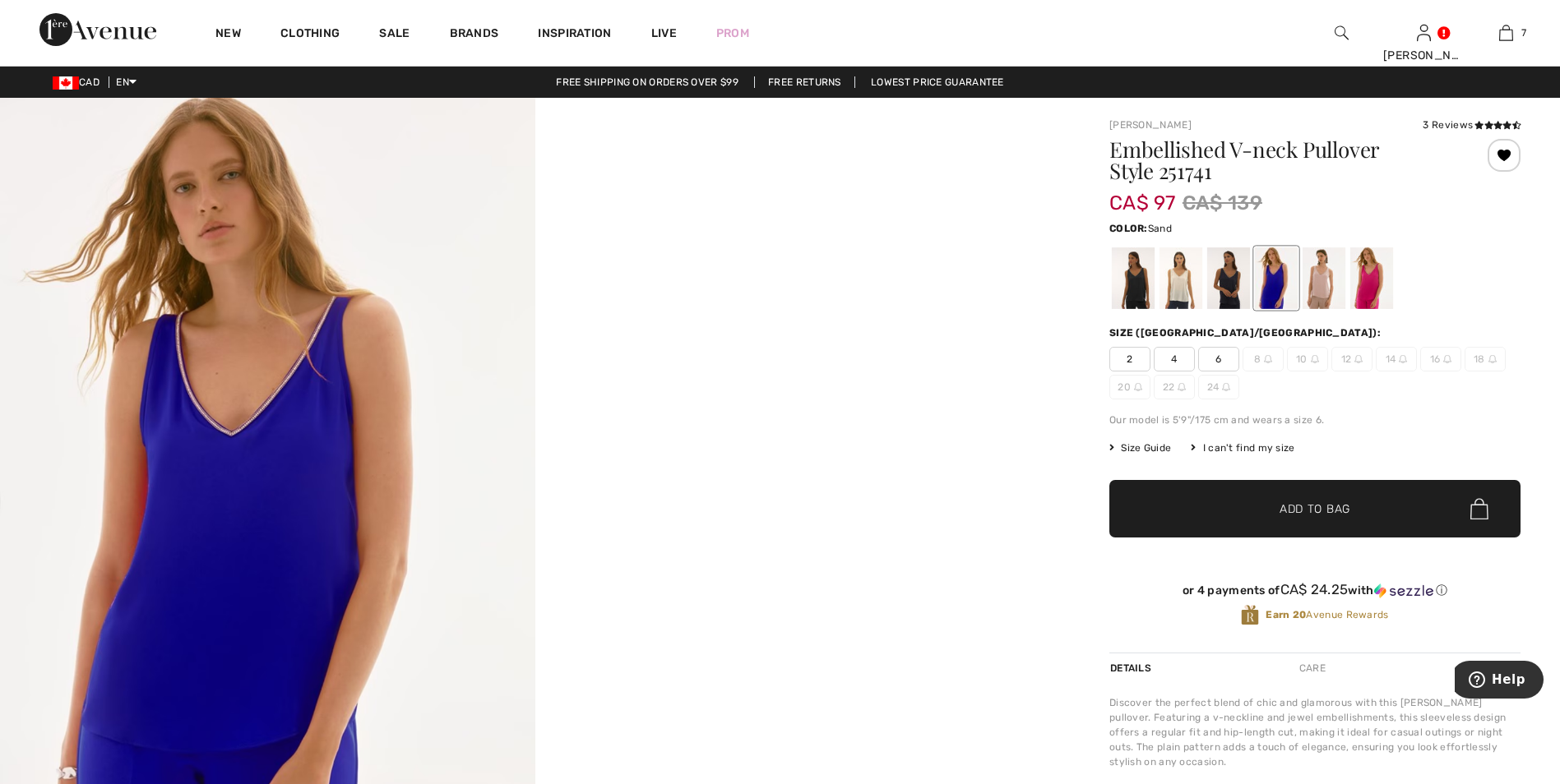
click at [1331, 288] on div at bounding box center [1323, 278] width 43 height 62
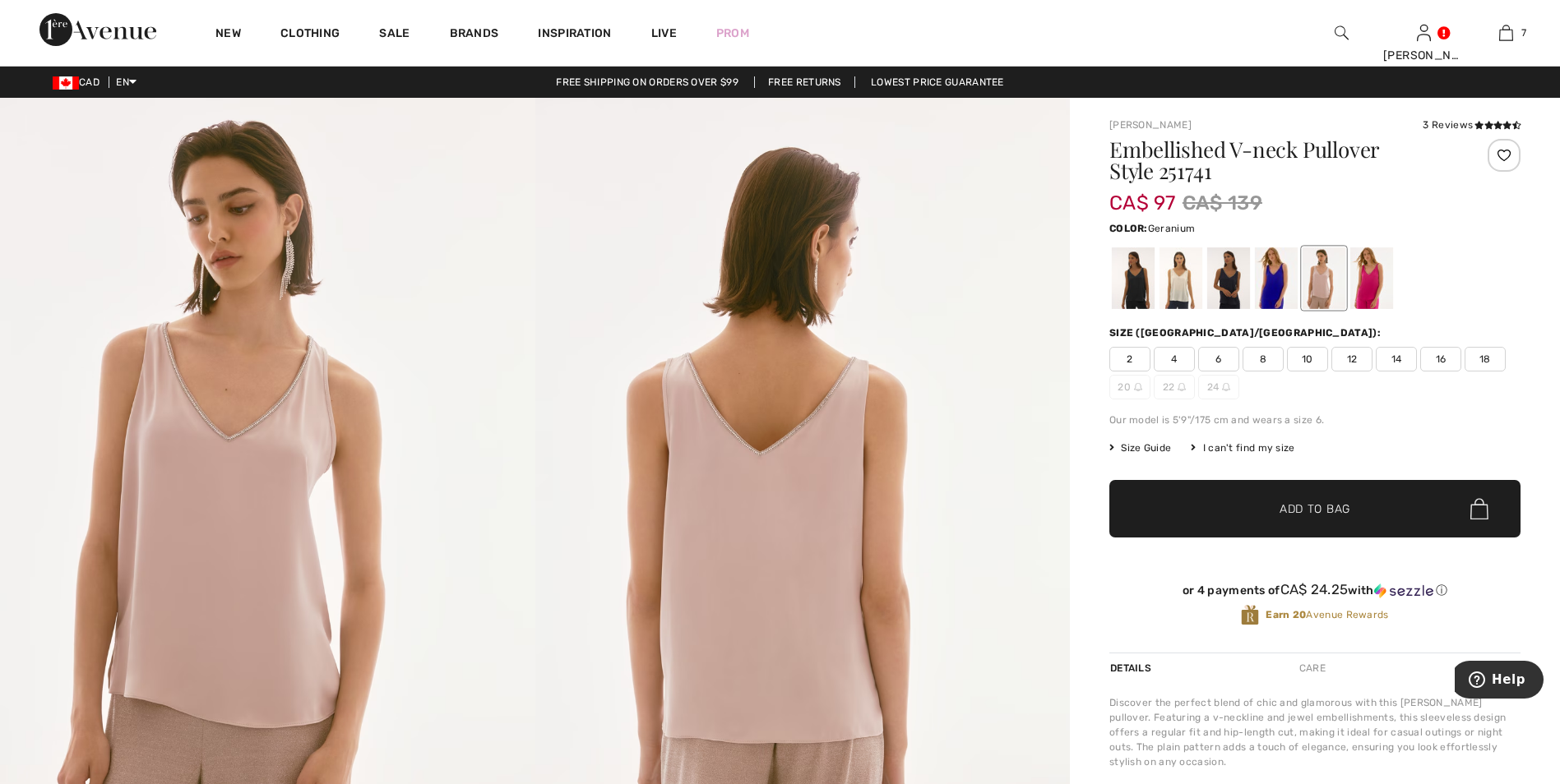
click at [1372, 287] on div at bounding box center [1371, 278] width 43 height 62
